Goal: Information Seeking & Learning: Learn about a topic

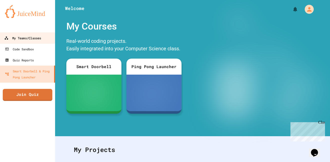
click at [25, 39] on div "My Teams/Classes" at bounding box center [22, 38] width 37 height 6
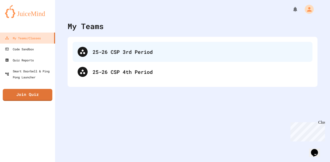
click at [128, 49] on div "25-26 CSP 3rd Period" at bounding box center [200, 52] width 215 height 8
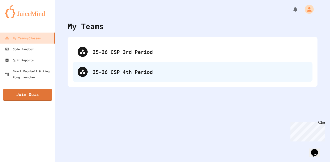
click at [112, 72] on div "25-26 CSP 4th Period" at bounding box center [200, 72] width 215 height 8
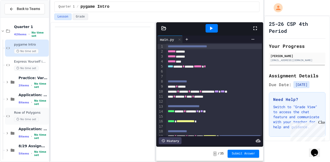
click at [41, 117] on div "No time set" at bounding box center [31, 119] width 34 height 5
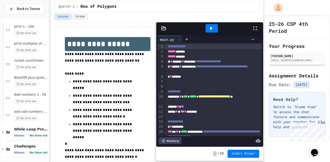
scroll to position [428, 0]
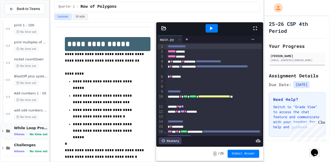
click at [34, 125] on div "While Loop Projects 5 items • No time set" at bounding box center [25, 130] width 48 height 17
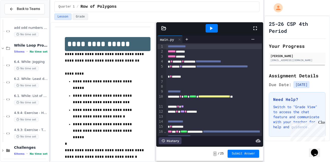
scroll to position [513, 0]
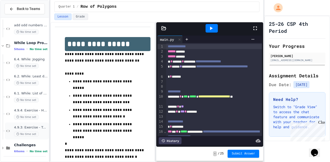
click at [38, 133] on div "No time set" at bounding box center [31, 134] width 34 height 5
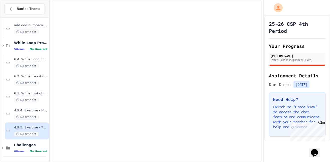
scroll to position [507, 0]
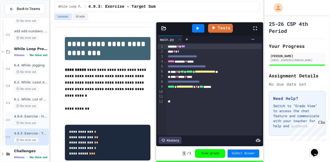
click at [26, 117] on span "4.9.4: Exercise - Higher or Lower I" at bounding box center [31, 116] width 34 height 4
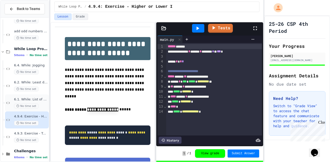
click at [41, 99] on span "6.1. While: List of squares" at bounding box center [31, 99] width 34 height 4
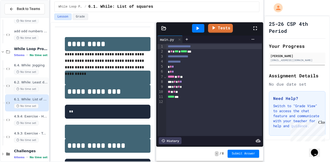
click at [41, 85] on div "6.2. While: Least divisor No time set" at bounding box center [31, 85] width 34 height 11
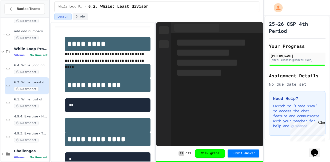
click at [40, 66] on span "6.4. While: Jogging" at bounding box center [31, 65] width 34 height 4
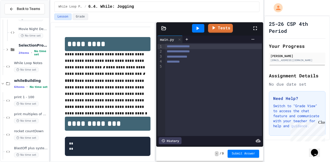
scroll to position [355, 0]
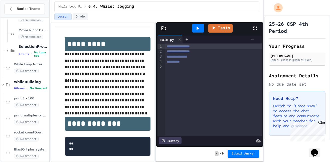
click at [114, 104] on p "**********" at bounding box center [108, 110] width 86 height 13
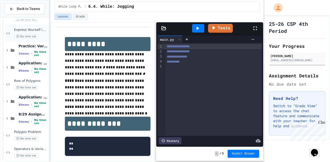
scroll to position [32, 0]
click at [32, 71] on div "8 items • No time set" at bounding box center [33, 70] width 29 height 7
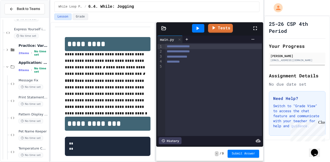
click at [108, 137] on pre "** **" at bounding box center [108, 146] width 86 height 19
click at [21, 61] on span "Application: Variables/Print" at bounding box center [33, 62] width 29 height 5
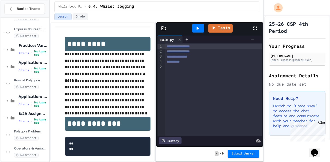
click at [21, 61] on span "Application: Variables/Print" at bounding box center [33, 62] width 29 height 5
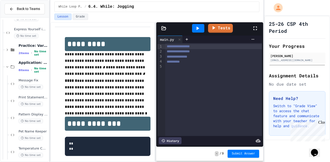
click at [21, 61] on span "Application: Variables/Print" at bounding box center [33, 62] width 29 height 5
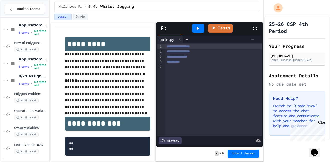
scroll to position [70, 0]
click at [24, 62] on div "Application: Strings, Inputs, Math 8 items • No time set" at bounding box center [33, 63] width 29 height 13
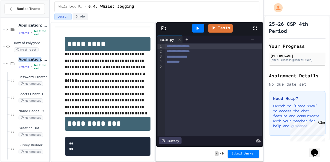
click at [24, 62] on div "Application: Strings, Inputs, Math 8 items • No time set" at bounding box center [33, 63] width 29 height 13
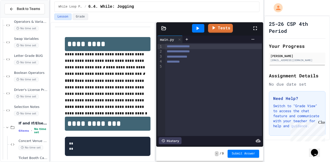
scroll to position [161, 0]
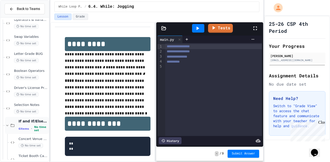
click at [27, 123] on span "If and If/Else Assignments" at bounding box center [33, 121] width 29 height 5
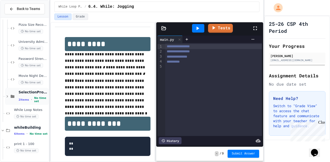
scroll to position [316, 0]
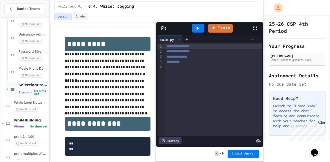
click at [29, 91] on div "2 items • No time set" at bounding box center [33, 92] width 29 height 7
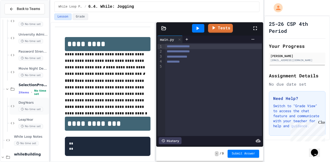
click at [41, 101] on span "DogYears" at bounding box center [33, 103] width 29 height 4
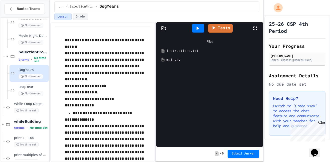
scroll to position [351, 0]
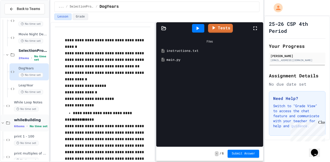
click at [38, 120] on span "whileBuilding" at bounding box center [31, 120] width 34 height 5
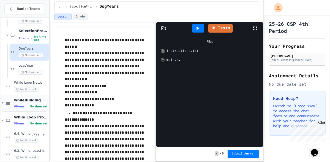
click at [36, 100] on span "whileBuilding" at bounding box center [31, 100] width 34 height 5
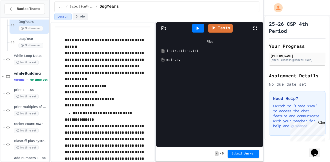
scroll to position [397, 0]
click at [32, 92] on div "print 1 - 100 No time set" at bounding box center [31, 93] width 34 height 11
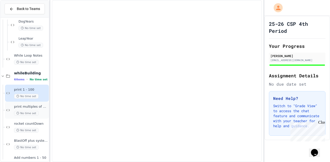
click at [36, 111] on span "No time set" at bounding box center [26, 113] width 25 height 5
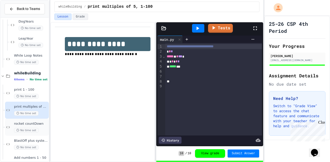
click at [39, 128] on div "No time set" at bounding box center [31, 130] width 34 height 5
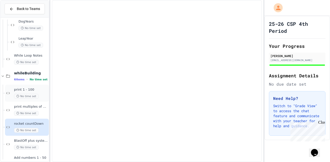
click at [39, 94] on div "No time set" at bounding box center [31, 96] width 34 height 5
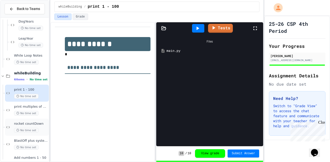
click at [40, 125] on span "rocket countDown" at bounding box center [31, 124] width 34 height 4
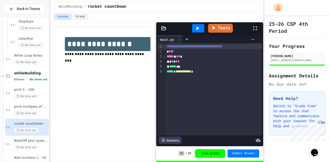
click at [148, 49] on h1 "**********" at bounding box center [108, 44] width 86 height 14
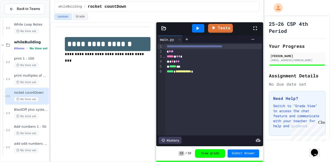
scroll to position [430, 0]
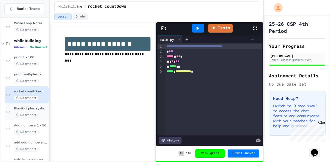
click at [34, 113] on span "No time set" at bounding box center [26, 115] width 25 height 5
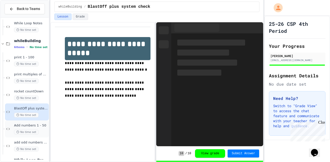
click at [40, 123] on span "Add numbers 1 - 50" at bounding box center [31, 125] width 34 height 4
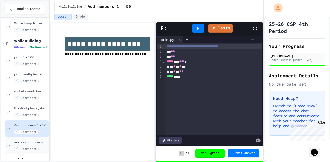
click at [40, 145] on div "add odd numbers 1-1000 No time set" at bounding box center [31, 145] width 34 height 11
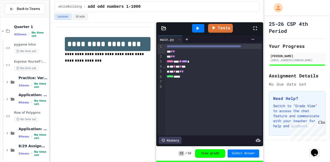
click at [218, 79] on div "***** *****" at bounding box center [213, 76] width 97 height 5
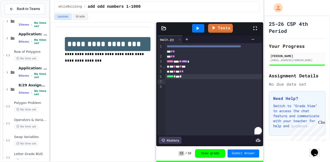
scroll to position [74, 0]
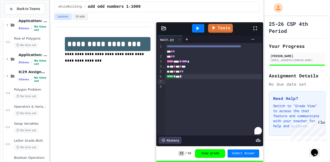
click at [32, 54] on span "Application: Strings, Inputs, Math" at bounding box center [33, 55] width 29 height 5
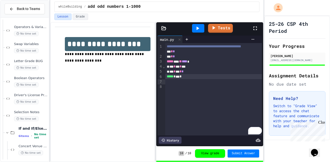
scroll to position [291, 0]
click at [34, 99] on span "No time set" at bounding box center [26, 100] width 25 height 5
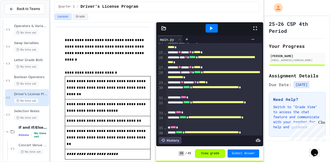
scroll to position [216, 0]
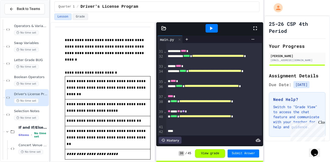
click at [185, 107] on div "**********" at bounding box center [214, 104] width 96 height 10
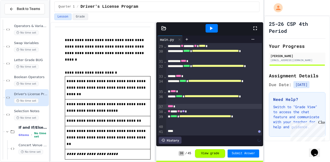
scroll to position [206, 0]
click at [210, 27] on icon at bounding box center [211, 29] width 3 height 4
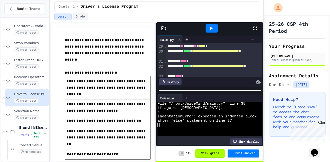
scroll to position [264, 0]
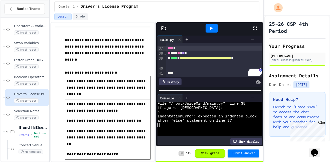
click at [181, 162] on div at bounding box center [165, 162] width 330 height 0
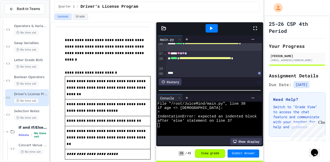
scroll to position [259, 0]
click at [222, 26] on div at bounding box center [211, 29] width 81 height 14
click at [213, 26] on icon at bounding box center [211, 28] width 6 height 6
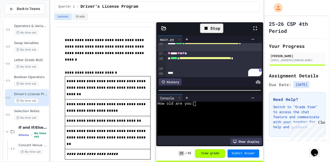
click at [202, 102] on div "How old are you:" at bounding box center [206, 104] width 99 height 4
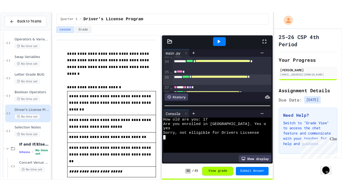
scroll to position [239, 0]
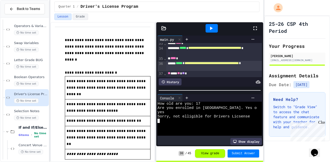
click at [258, 28] on icon at bounding box center [255, 28] width 6 height 6
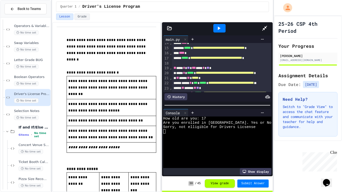
scroll to position [70, 0]
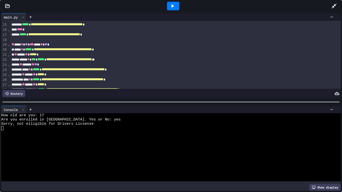
click at [176, 6] on div at bounding box center [173, 6] width 12 height 9
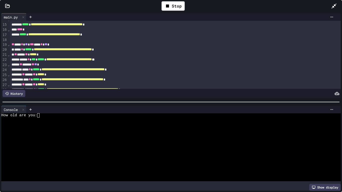
click at [49, 119] on div at bounding box center [169, 120] width 336 height 4
type textarea "*"
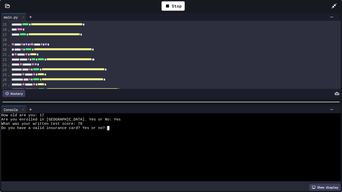
type textarea "*"
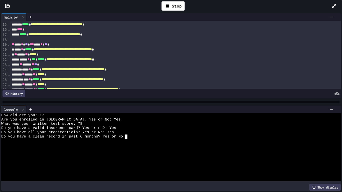
type textarea "*"
click at [173, 3] on div at bounding box center [173, 6] width 12 height 9
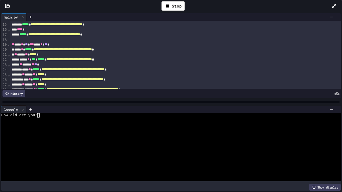
click at [76, 119] on div at bounding box center [169, 120] width 336 height 4
type textarea "*"
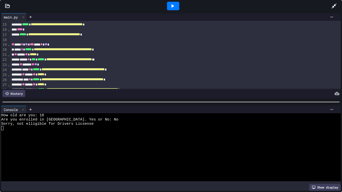
click at [178, 8] on div at bounding box center [173, 6] width 12 height 9
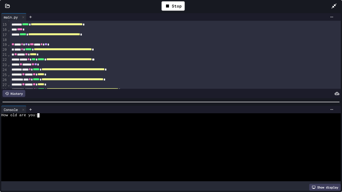
click at [99, 118] on div at bounding box center [169, 120] width 336 height 4
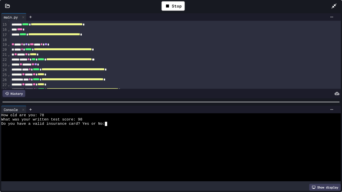
type textarea "*"
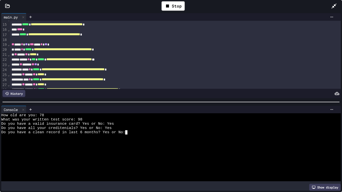
type textarea "*"
click at [170, 6] on icon at bounding box center [172, 6] width 6 height 6
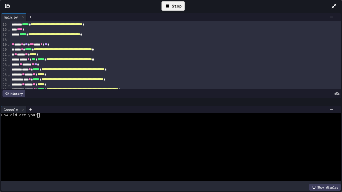
click at [162, 4] on div "Stop" at bounding box center [172, 6] width 23 height 10
click at [330, 5] on icon at bounding box center [334, 6] width 6 height 6
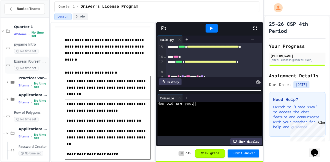
click at [38, 63] on span "Express Yourself in Python!" at bounding box center [31, 62] width 34 height 4
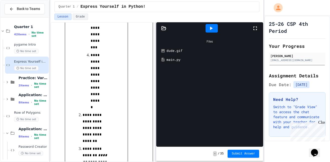
scroll to position [355, 0]
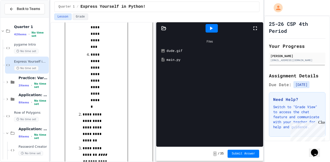
click at [178, 60] on div "main.py" at bounding box center [213, 59] width 94 height 5
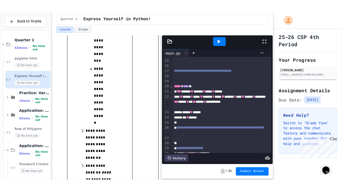
scroll to position [89, 0]
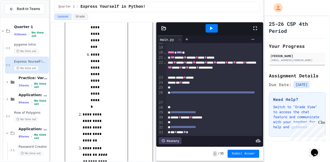
click at [212, 29] on icon at bounding box center [211, 29] width 3 height 4
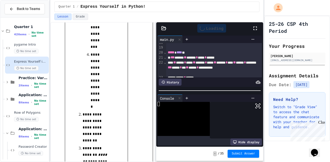
click at [255, 27] on icon at bounding box center [255, 28] width 6 height 6
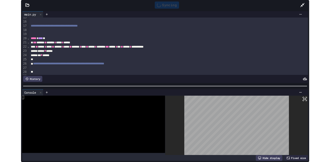
scroll to position [76, 0]
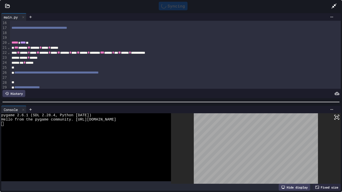
click at [330, 4] on icon at bounding box center [334, 6] width 6 height 6
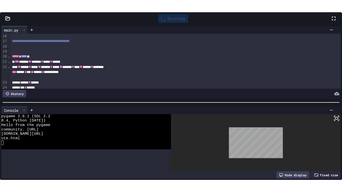
scroll to position [355, 0]
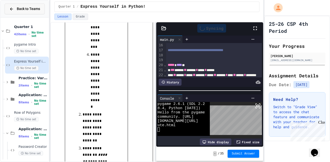
click at [10, 11] on icon at bounding box center [11, 9] width 5 height 5
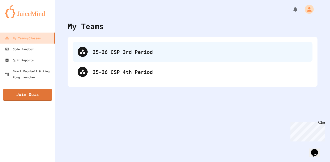
click at [137, 53] on div "25-26 CSP 3rd Period" at bounding box center [200, 52] width 215 height 8
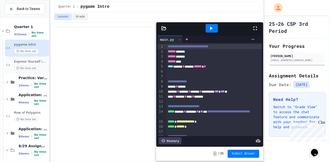
click at [43, 61] on span "Express Yourself in Python!" at bounding box center [31, 62] width 34 height 4
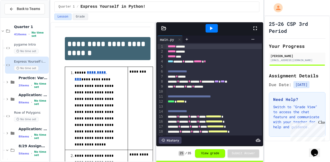
click at [215, 156] on button "View grade" at bounding box center [210, 153] width 30 height 9
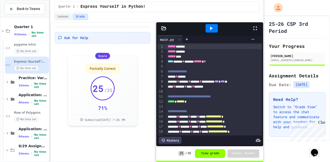
click at [255, 29] on icon at bounding box center [255, 28] width 6 height 6
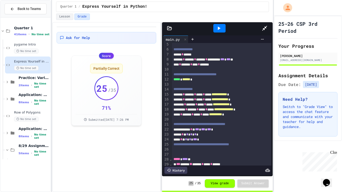
scroll to position [86, 0]
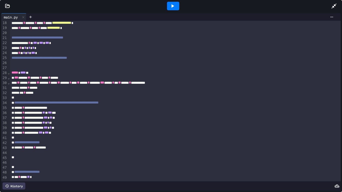
click at [170, 10] on div at bounding box center [172, 6] width 17 height 14
click at [175, 8] on icon at bounding box center [172, 6] width 6 height 6
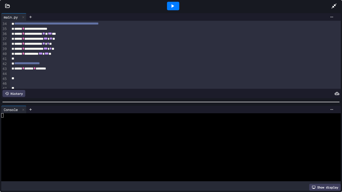
scroll to position [164, 0]
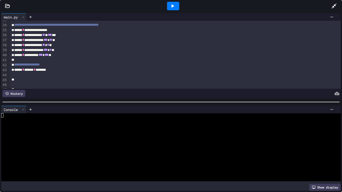
click at [169, 6] on div at bounding box center [173, 6] width 12 height 9
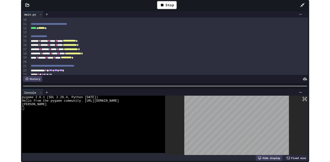
scroll to position [45, 0]
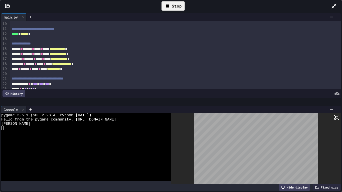
click at [165, 5] on icon at bounding box center [167, 6] width 6 height 6
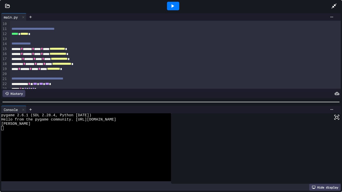
click at [330, 9] on div at bounding box center [336, 6] width 11 height 14
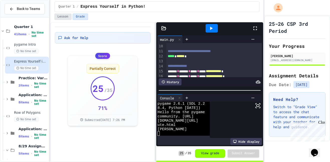
click at [68, 17] on button "Lesson" at bounding box center [62, 17] width 17 height 7
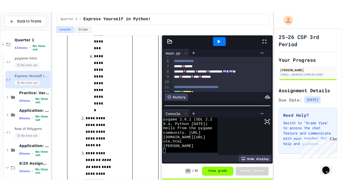
scroll to position [25, 0]
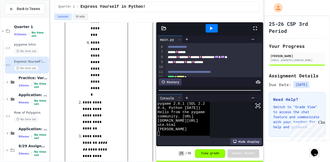
click at [255, 27] on icon at bounding box center [255, 28] width 6 height 6
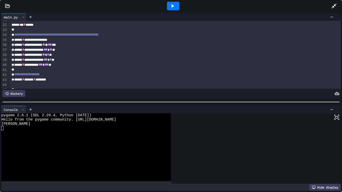
scroll to position [155, 0]
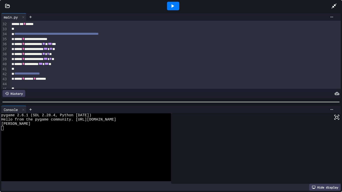
click at [174, 6] on icon at bounding box center [172, 6] width 6 height 6
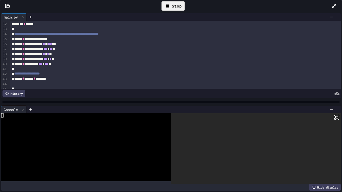
click at [179, 5] on div "Stop" at bounding box center [172, 6] width 23 height 10
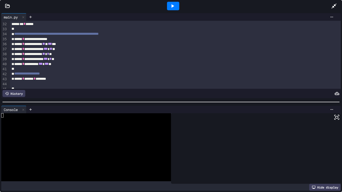
click at [81, 65] on div "**********" at bounding box center [175, 64] width 331 height 5
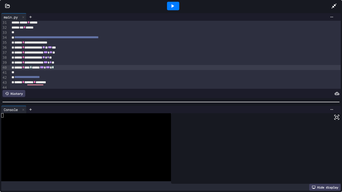
scroll to position [152, 0]
click at [72, 69] on div "****** * **** * ****** *** * *** * *" at bounding box center [175, 67] width 331 height 5
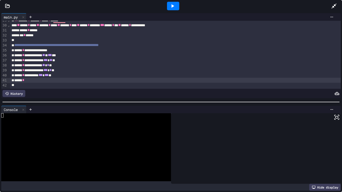
scroll to position [145, 0]
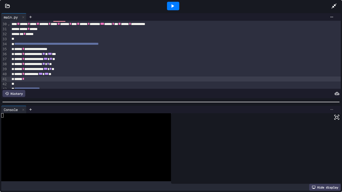
click at [330, 108] on icon at bounding box center [332, 110] width 4 height 4
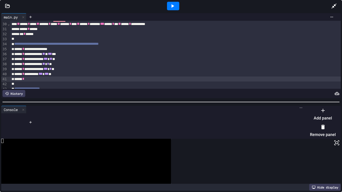
click at [330, 106] on div at bounding box center [320, 106] width 31 height 0
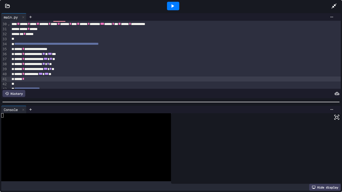
click at [42, 81] on div "****** *" at bounding box center [175, 79] width 331 height 5
click at [76, 80] on div "****** * **** * ****** * *** * *** *" at bounding box center [175, 79] width 331 height 5
click at [170, 6] on icon at bounding box center [172, 6] width 6 height 6
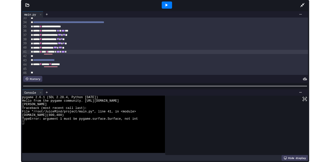
scroll to position [164, 0]
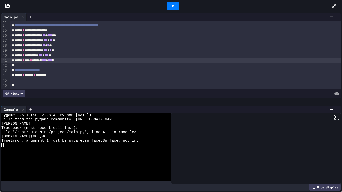
click at [82, 62] on div "****** * **** * ****** * *** * *** *" at bounding box center [175, 60] width 331 height 5
click at [330, 3] on icon at bounding box center [334, 6] width 6 height 6
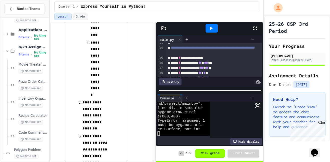
scroll to position [103, 0]
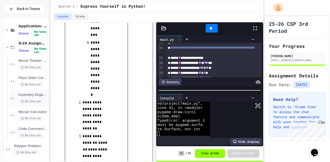
click at [32, 95] on span "Inventory Organizer" at bounding box center [33, 95] width 29 height 4
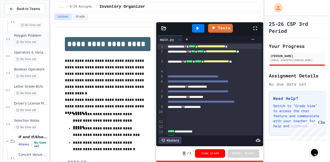
scroll to position [218, 0]
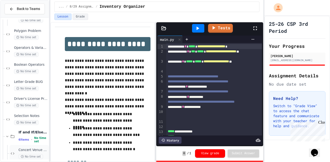
click at [29, 148] on span "Concert Venue Selector" at bounding box center [33, 150] width 29 height 4
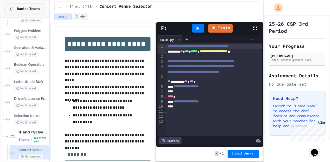
click at [26, 4] on button "Back to Teams" at bounding box center [25, 9] width 40 height 11
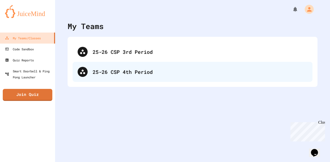
click at [102, 69] on div "25-26 CSP 4th Period" at bounding box center [200, 72] width 215 height 8
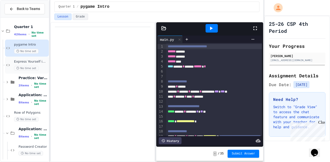
click at [33, 63] on span "Express Yourself in Python!" at bounding box center [31, 62] width 34 height 4
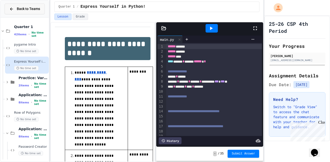
click at [14, 10] on div "Back to Teams" at bounding box center [24, 8] width 31 height 5
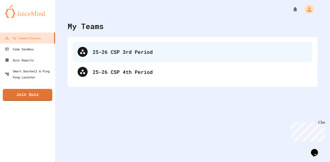
click at [137, 55] on div "25-26 CSP 3rd Period" at bounding box center [200, 52] width 215 height 8
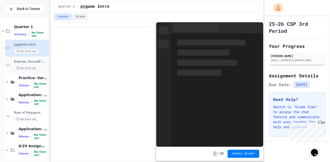
click at [39, 61] on span "Express Yourself in Python!" at bounding box center [31, 62] width 34 height 4
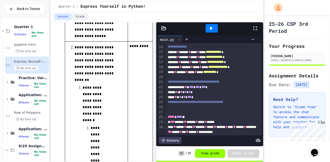
scroll to position [67, 0]
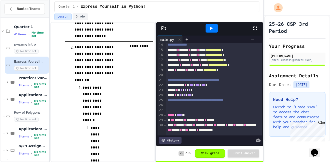
click at [231, 88] on div "***** * * * * * * * *" at bounding box center [214, 90] width 96 height 5
click at [225, 87] on div "**********" at bounding box center [214, 85] width 96 height 5
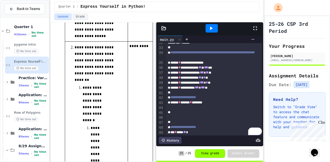
scroll to position [170, 0]
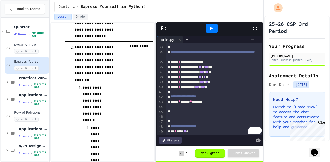
click at [223, 62] on div "**********" at bounding box center [214, 61] width 96 height 5
click at [209, 28] on icon at bounding box center [211, 28] width 6 height 6
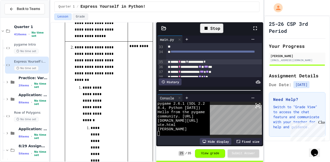
scroll to position [176, 0]
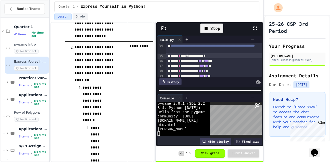
click at [225, 57] on div "**********" at bounding box center [214, 55] width 96 height 5
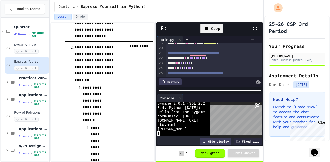
scroll to position [94, 0]
click at [225, 57] on div "**********" at bounding box center [214, 57] width 96 height 5
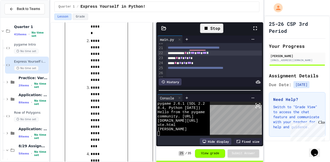
scroll to position [270, 0]
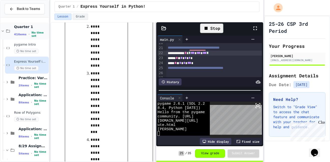
click at [208, 26] on icon at bounding box center [206, 28] width 6 height 6
click at [208, 25] on div "Stop" at bounding box center [211, 29] width 23 height 10
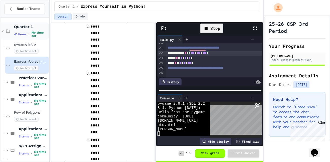
click at [208, 25] on div "Stop" at bounding box center [211, 29] width 23 height 10
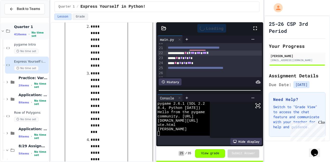
click at [24, 26] on span "Quarter 1" at bounding box center [31, 27] width 34 height 5
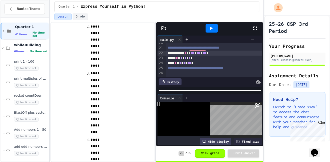
click at [21, 45] on div at bounding box center [25, 147] width 48 height 255
click at [21, 31] on div at bounding box center [25, 147] width 48 height 255
click at [9, 30] on div at bounding box center [25, 147] width 48 height 255
click at [98, 5] on span "Express Yourself in Python!" at bounding box center [113, 7] width 65 height 6
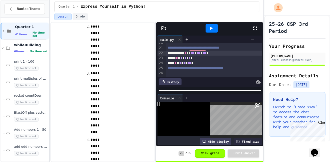
click at [98, 5] on span "Express Yourself in Python!" at bounding box center [113, 7] width 65 height 6
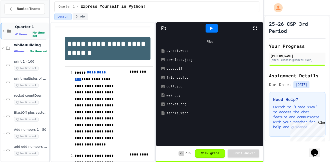
click at [25, 28] on span "Quarter 1" at bounding box center [31, 27] width 33 height 5
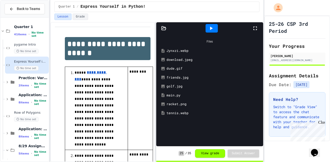
click at [39, 63] on span "Express Yourself in Python!" at bounding box center [31, 62] width 34 height 4
click at [165, 29] on icon at bounding box center [164, 28] width 4 height 4
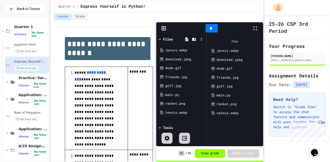
click at [162, 28] on icon at bounding box center [163, 28] width 5 height 5
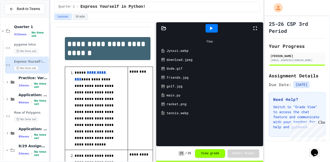
click at [178, 95] on div "main.py" at bounding box center [213, 95] width 94 height 5
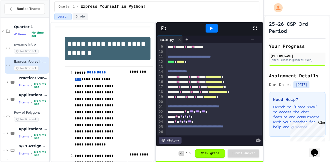
scroll to position [42, 0]
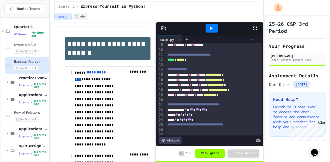
click at [213, 27] on icon at bounding box center [211, 28] width 6 height 6
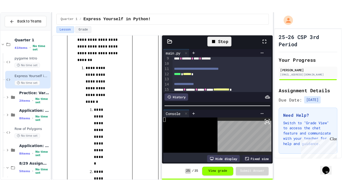
scroll to position [143, 0]
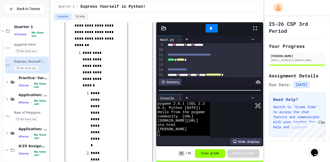
click at [256, 27] on icon at bounding box center [255, 29] width 4 height 4
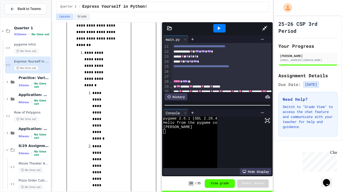
scroll to position [101, 0]
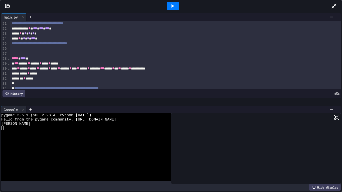
click at [79, 59] on div "***** * **** **" at bounding box center [175, 58] width 331 height 5
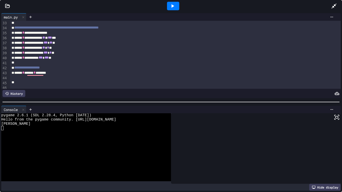
scroll to position [162, 0]
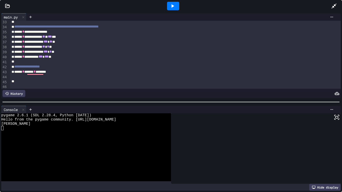
click at [89, 58] on div "**********" at bounding box center [175, 56] width 331 height 5
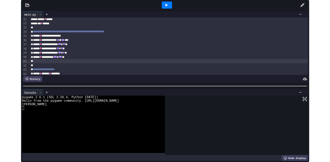
scroll to position [153, 0]
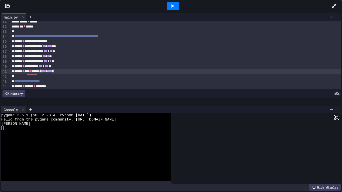
click at [175, 3] on div at bounding box center [173, 6] width 12 height 9
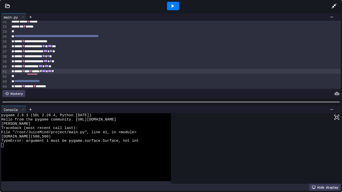
click at [74, 73] on div "****** * **** * ****** * *** * *** *" at bounding box center [175, 71] width 331 height 5
click at [328, 5] on div at bounding box center [173, 6] width 316 height 14
click at [330, 7] on icon at bounding box center [334, 6] width 6 height 6
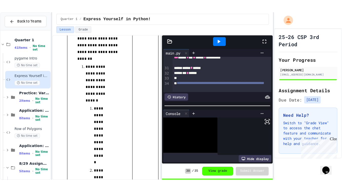
scroll to position [43, 0]
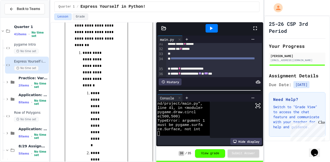
click at [253, 29] on icon at bounding box center [255, 28] width 6 height 6
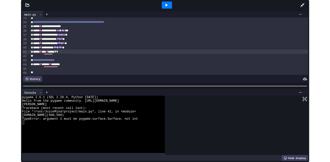
scroll to position [0, 0]
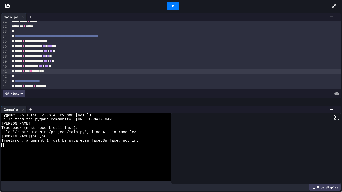
click at [69, 71] on div "****** * **** * ****** * *" at bounding box center [175, 71] width 331 height 5
click at [172, 5] on icon at bounding box center [172, 6] width 3 height 4
click at [330, 3] on icon at bounding box center [334, 6] width 6 height 6
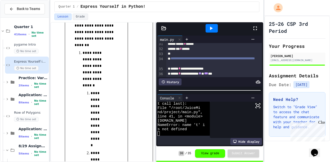
scroll to position [34, 0]
click at [241, 43] on div "****** * ******" at bounding box center [214, 43] width 96 height 5
click at [241, 43] on div "****** * **** * *" at bounding box center [214, 43] width 96 height 5
